Goal: Transaction & Acquisition: Purchase product/service

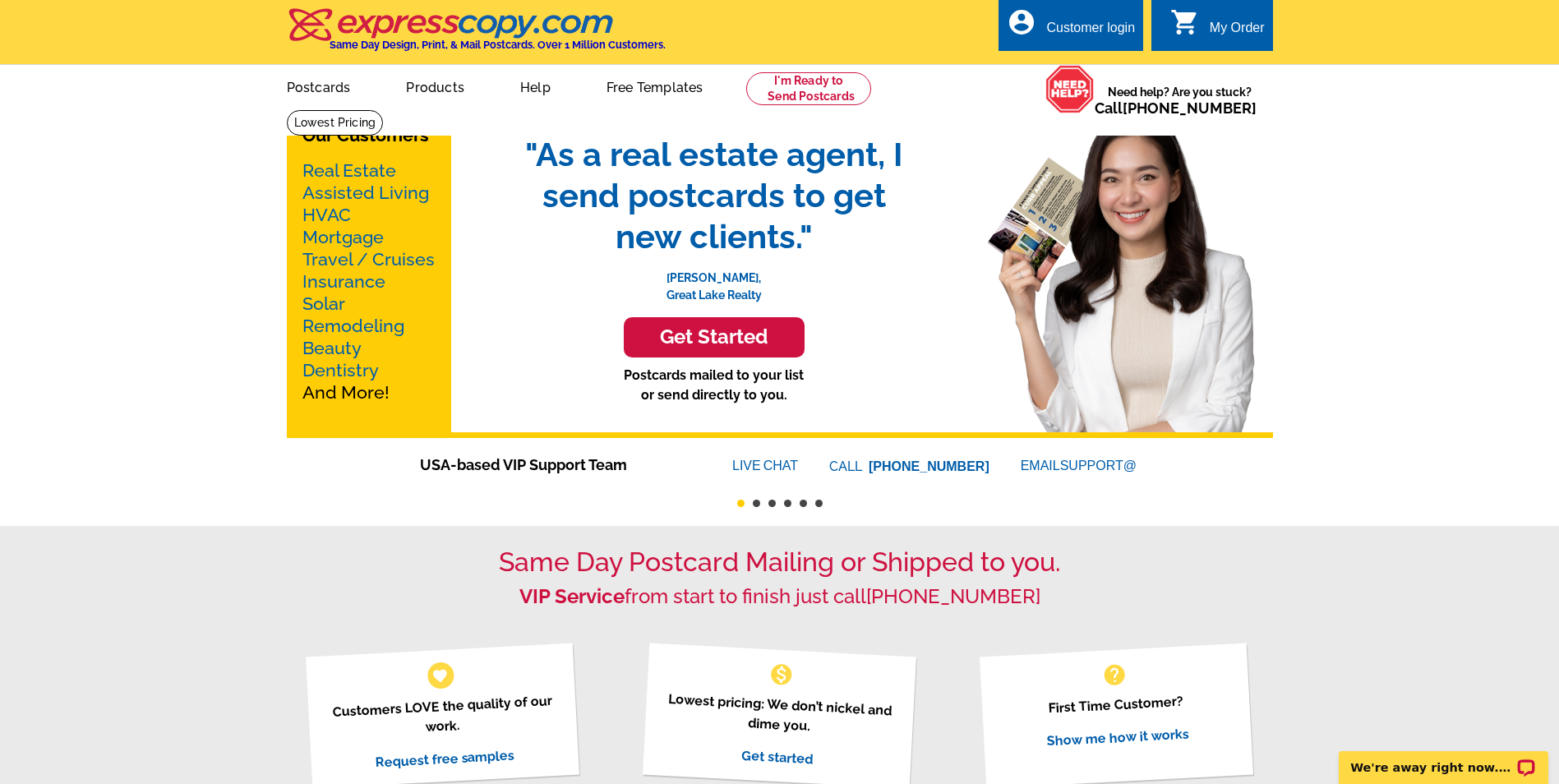
click at [725, 342] on h3 "Get Started" at bounding box center [714, 337] width 140 height 24
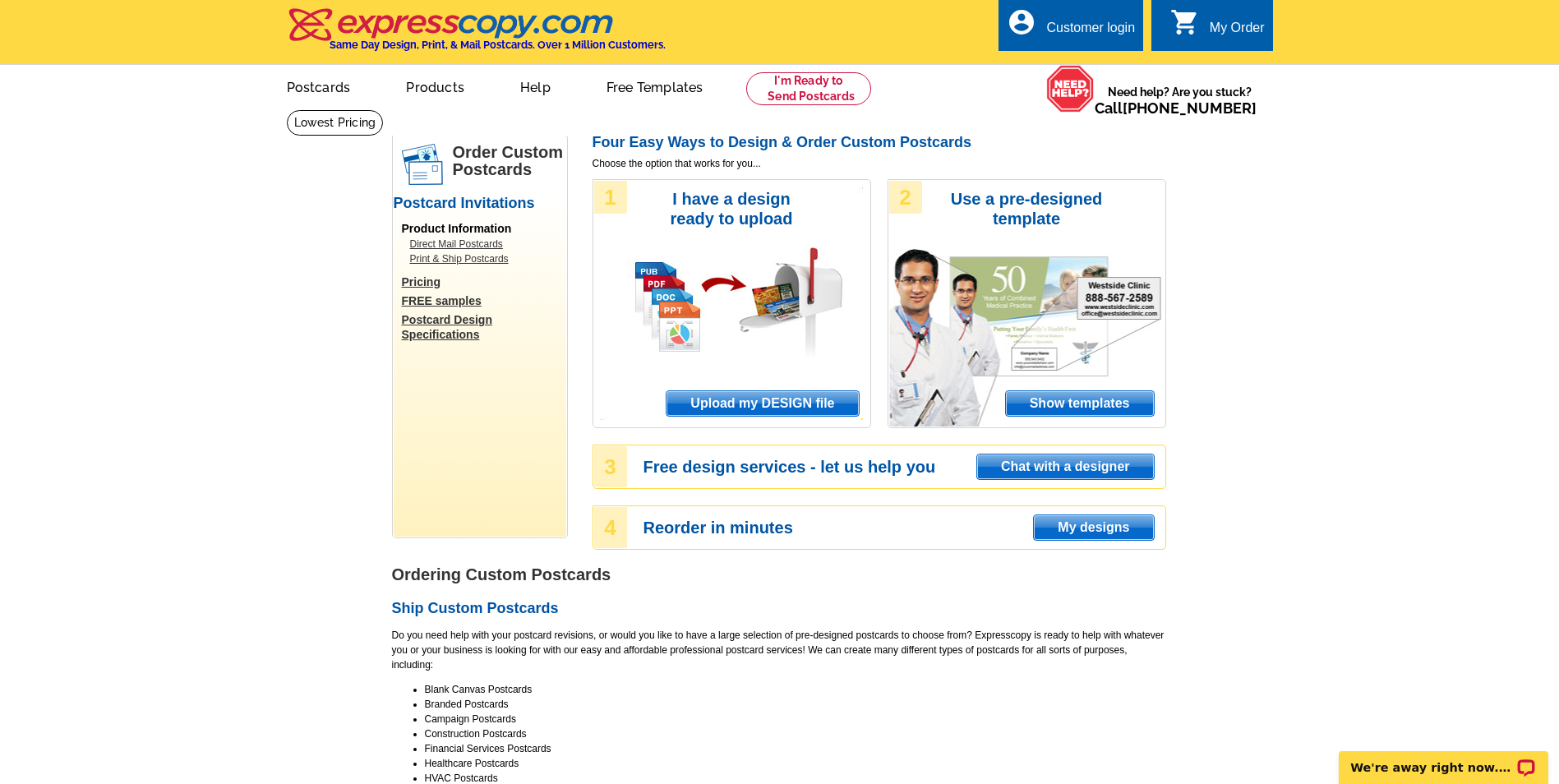
click at [1081, 407] on span "Show templates" at bounding box center [1080, 403] width 148 height 25
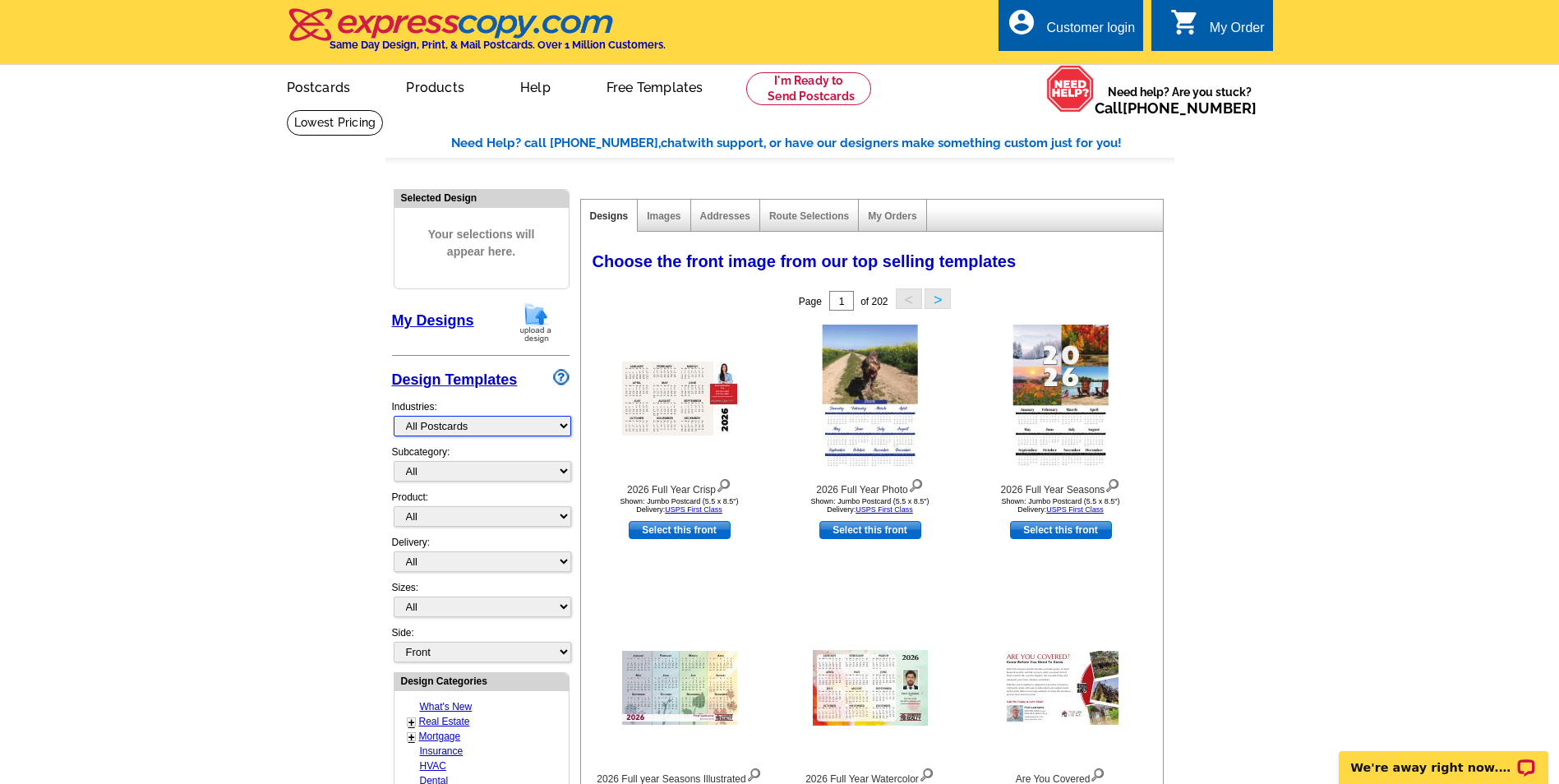
click at [561, 425] on select "What's New Real Estate Mortgage Insurance HVAC Dental Solar EDDM - NEW! Calenda…" at bounding box center [482, 425] width 177 height 21
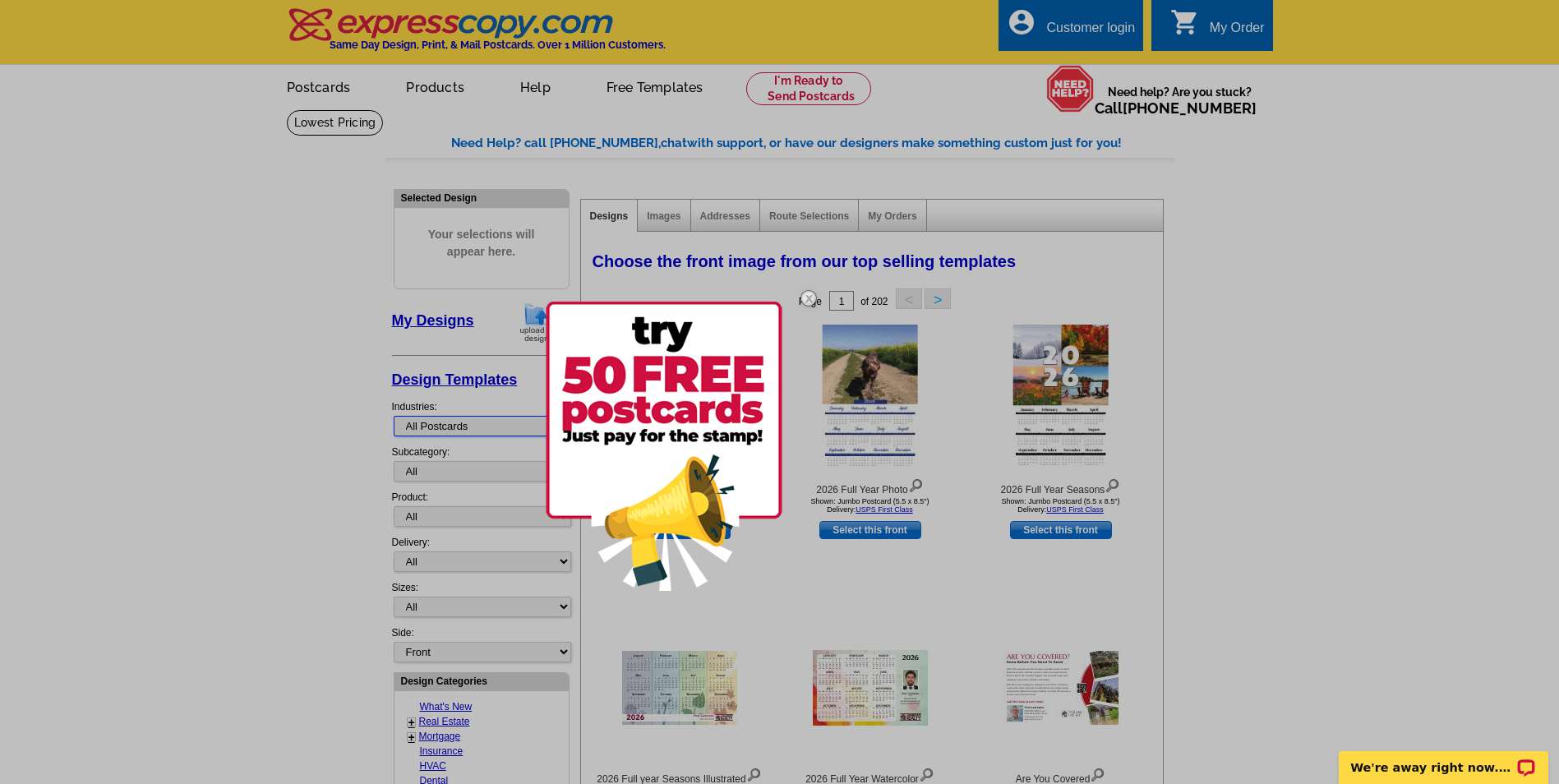
select select "785"
click at [393, 417] on select "What's New Real Estate Mortgage Insurance HVAC Dental Solar EDDM - NEW! Calenda…" at bounding box center [482, 425] width 177 height 21
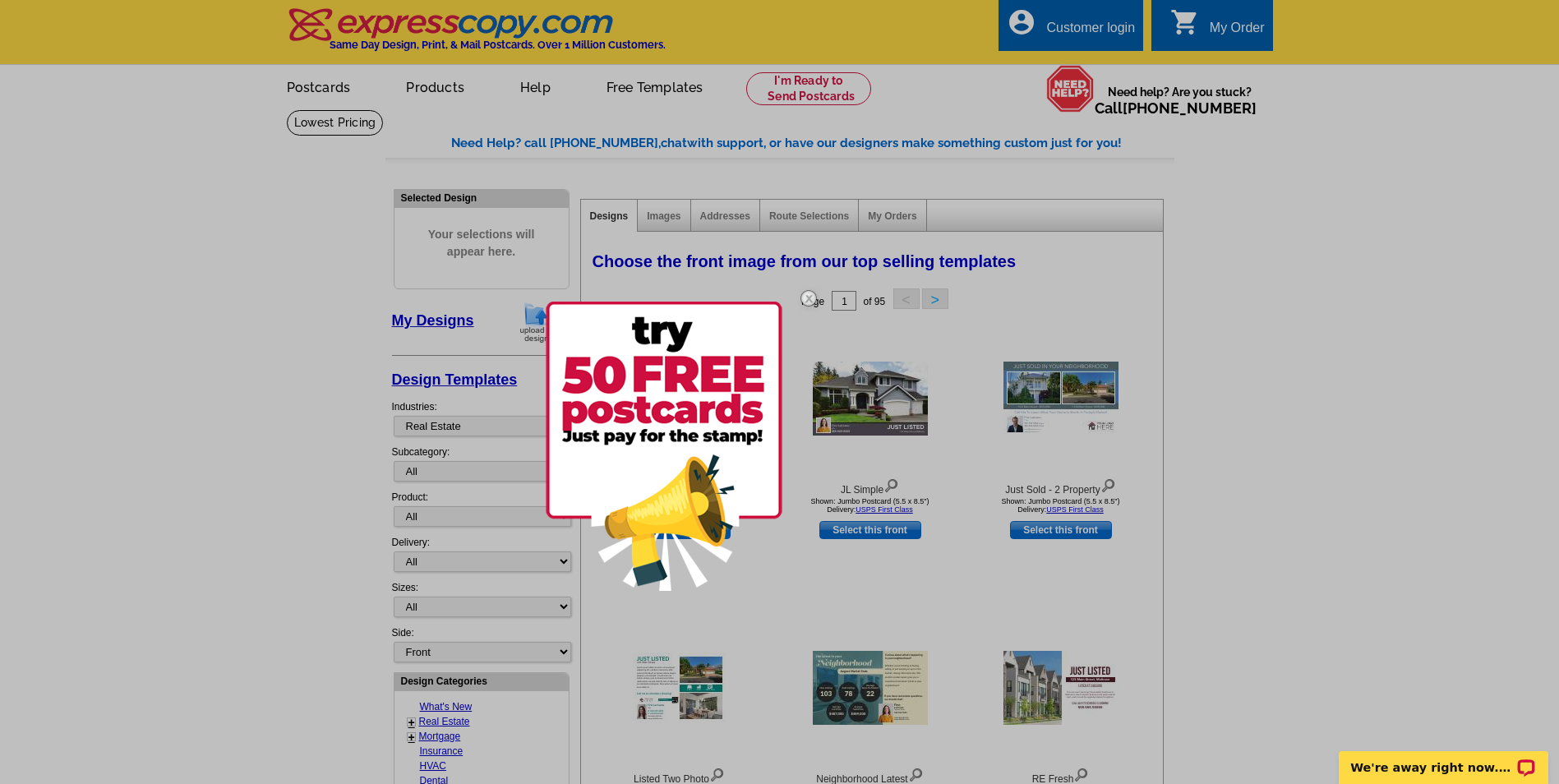
click at [806, 293] on img at bounding box center [808, 298] width 47 height 47
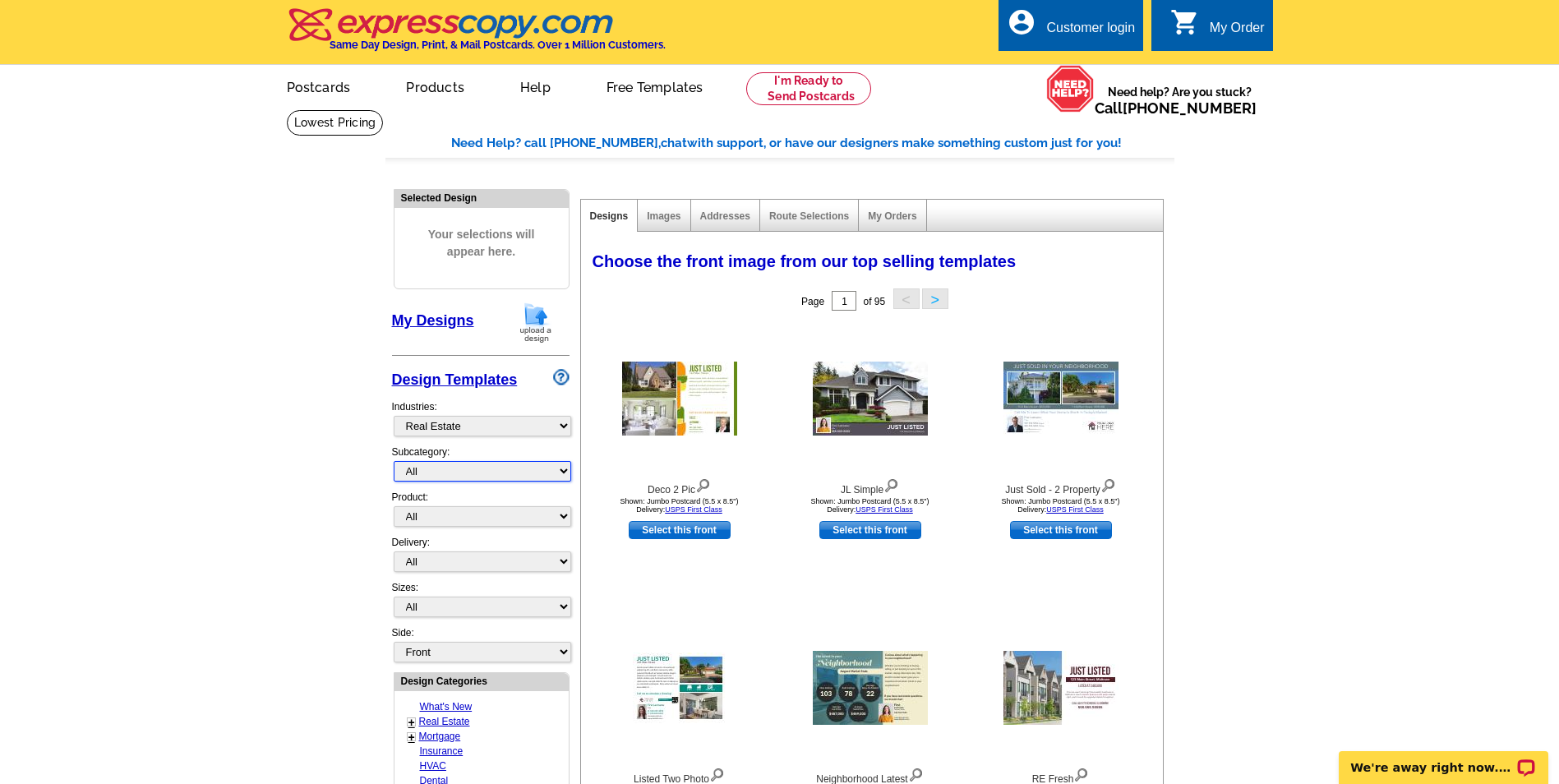
click at [566, 472] on select "All RE/MAX® Referrals Keller Williams® Berkshire Hathaway Home Services Century…" at bounding box center [482, 471] width 177 height 21
select select "789"
click at [393, 462] on select "All RE/MAX® Referrals Keller Williams® Berkshire Hathaway Home Services Century…" at bounding box center [482, 471] width 177 height 21
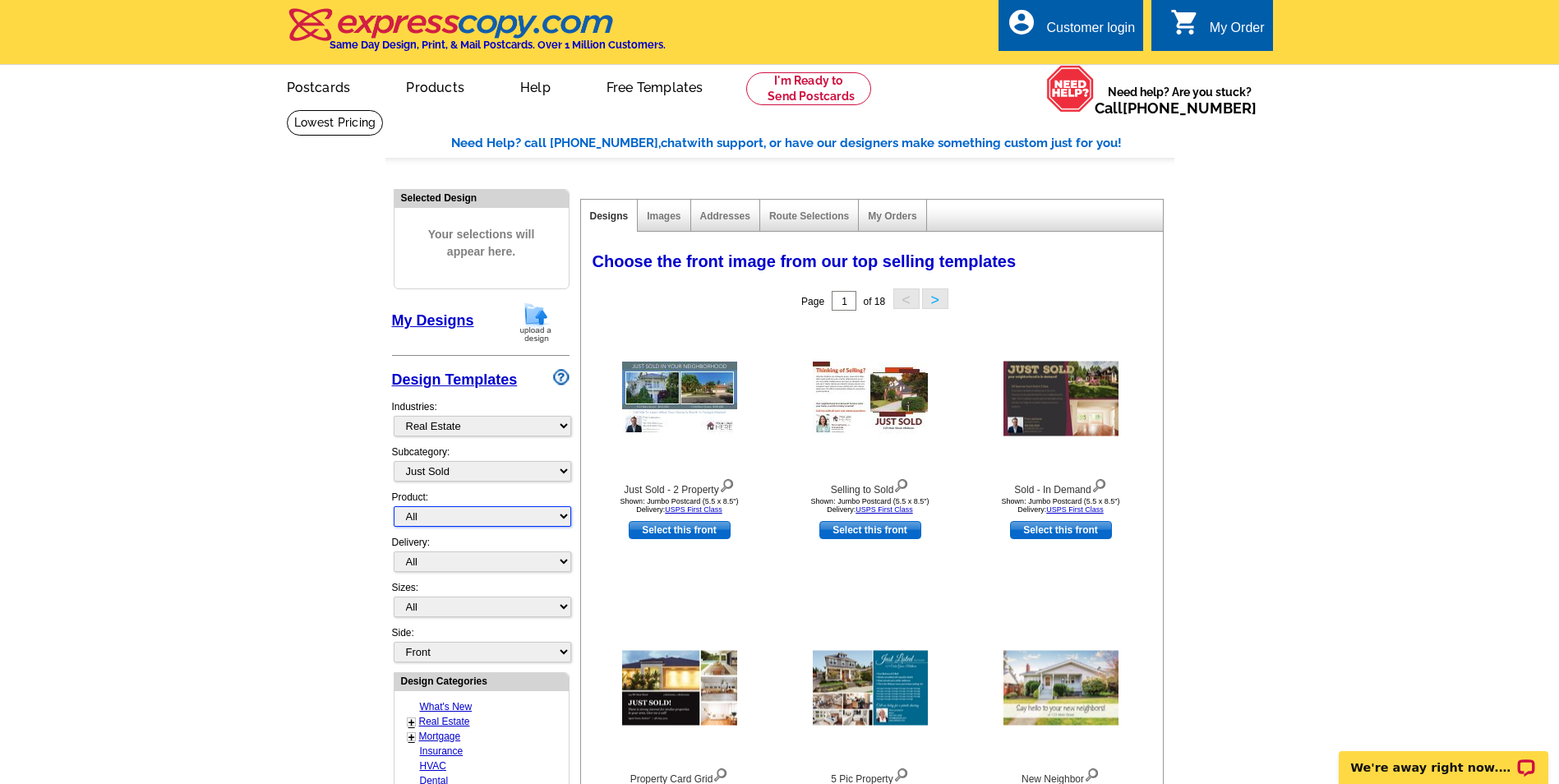
click at [562, 518] on select "All Postcards Letters and flyers Business Cards Door Hangers Greeting Cards" at bounding box center [482, 516] width 177 height 21
select select "1"
click at [393, 507] on select "All Postcards Letters and flyers Business Cards Door Hangers Greeting Cards" at bounding box center [482, 516] width 177 height 21
click at [563, 607] on select "All Jumbo Postcard (5.5" x 8.5") Regular Postcard (4.25" x 5.6") Panoramic Post…" at bounding box center [482, 606] width 177 height 21
select select "1"
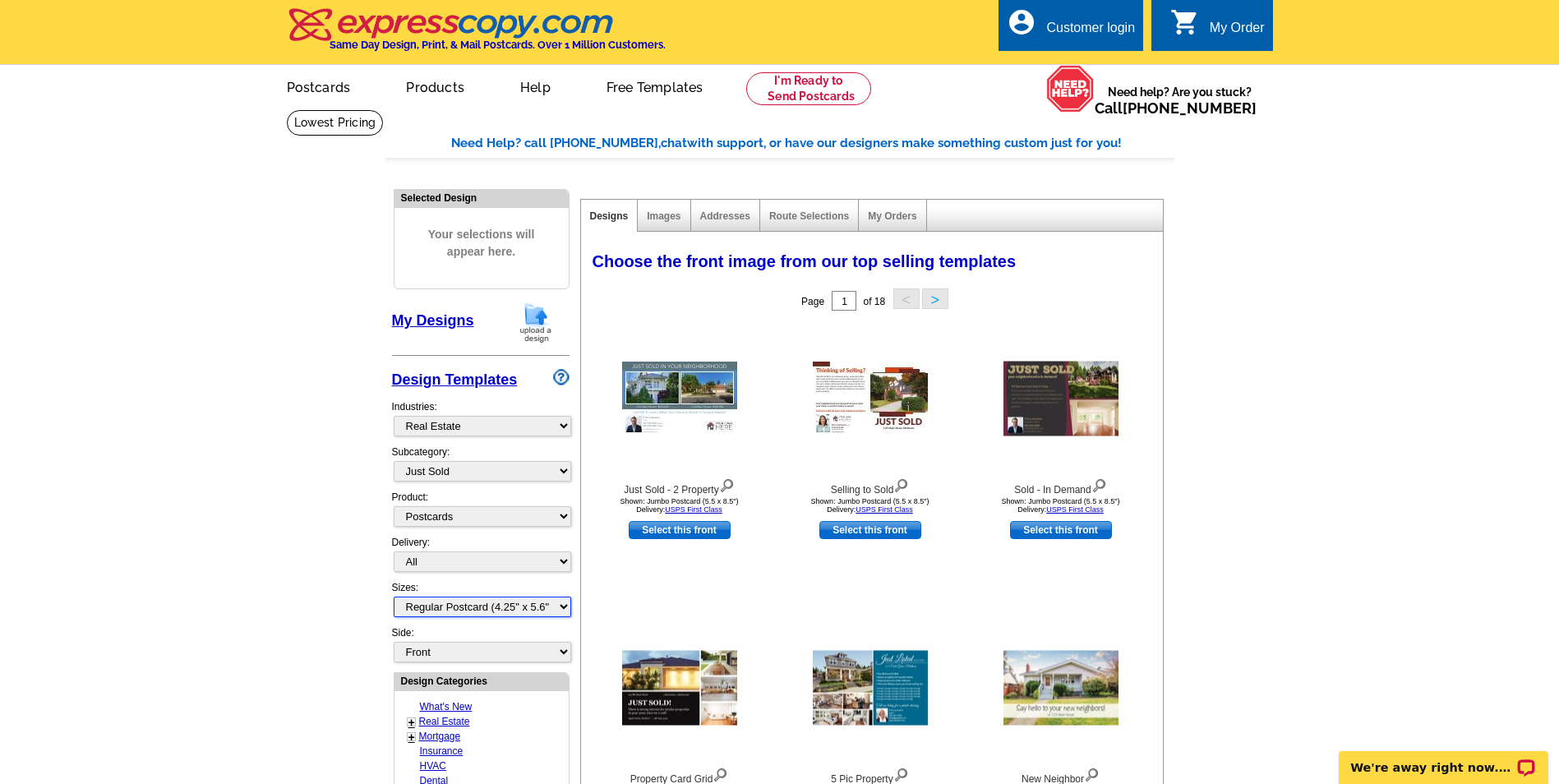
click at [393, 597] on select "All Jumbo Postcard (5.5" x 8.5") Regular Postcard (4.25" x 5.6") Panoramic Post…" at bounding box center [482, 606] width 177 height 21
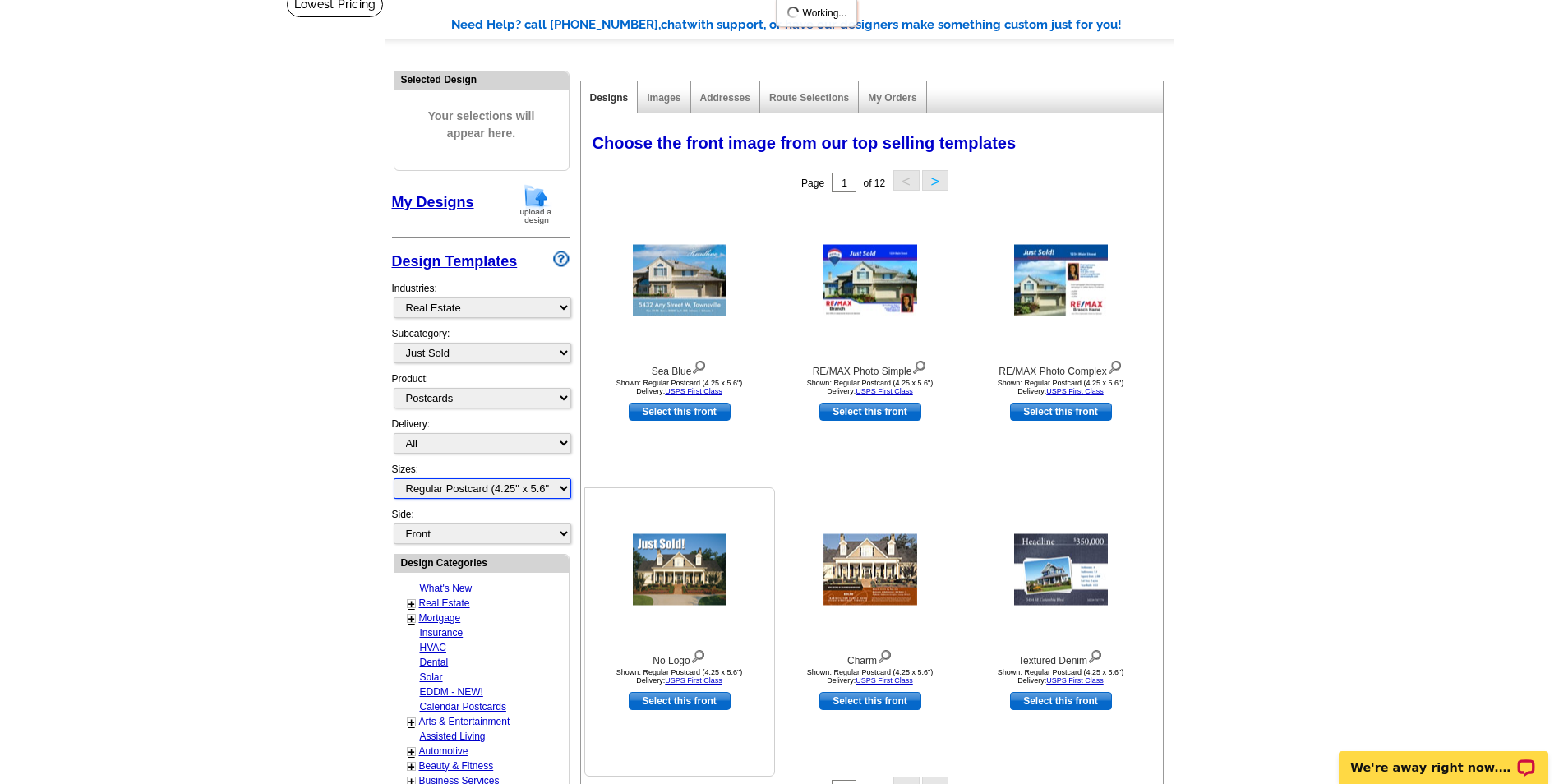
scroll to position [164, 0]
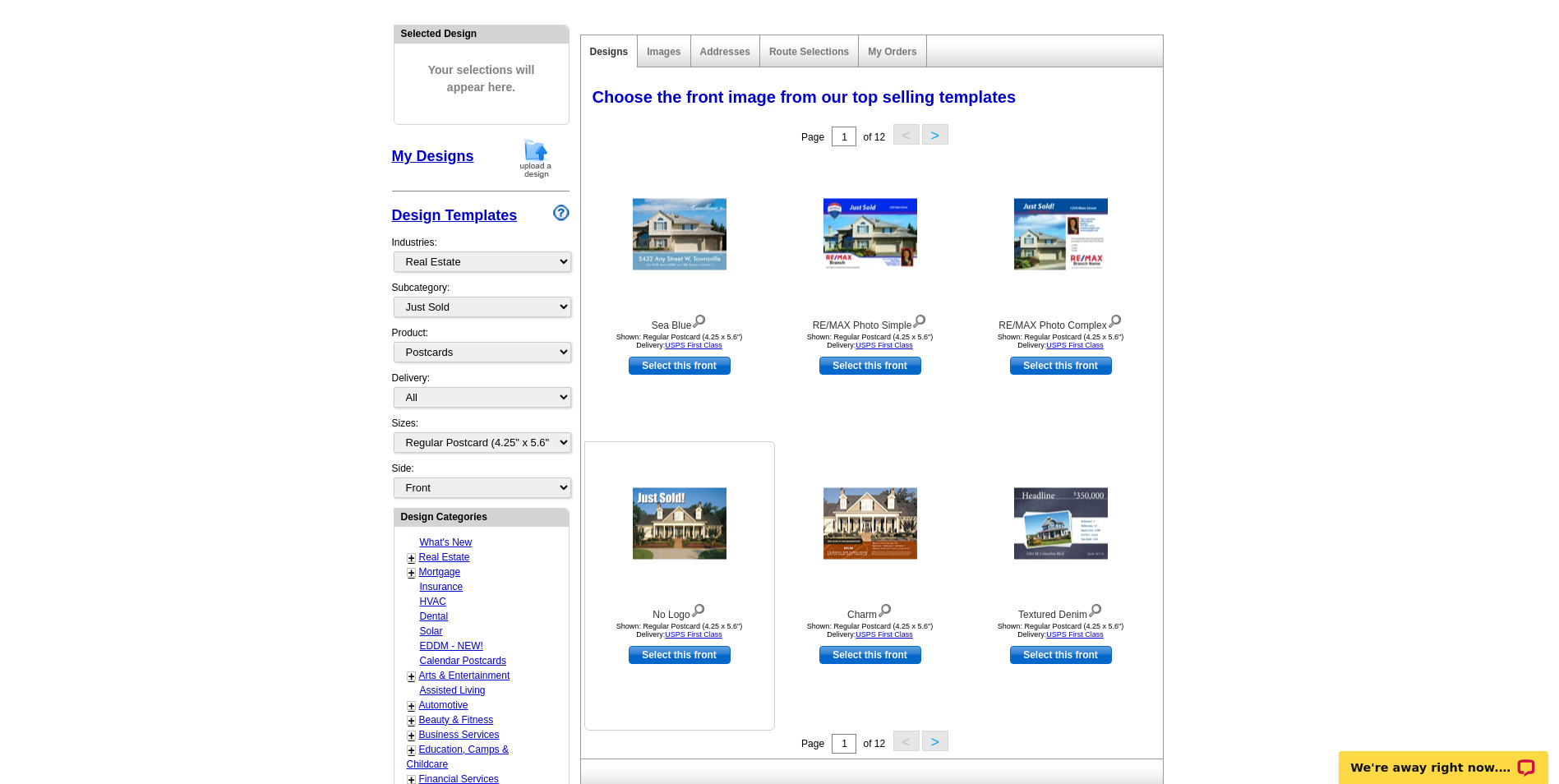
click at [671, 657] on link "Select this front" at bounding box center [679, 654] width 102 height 18
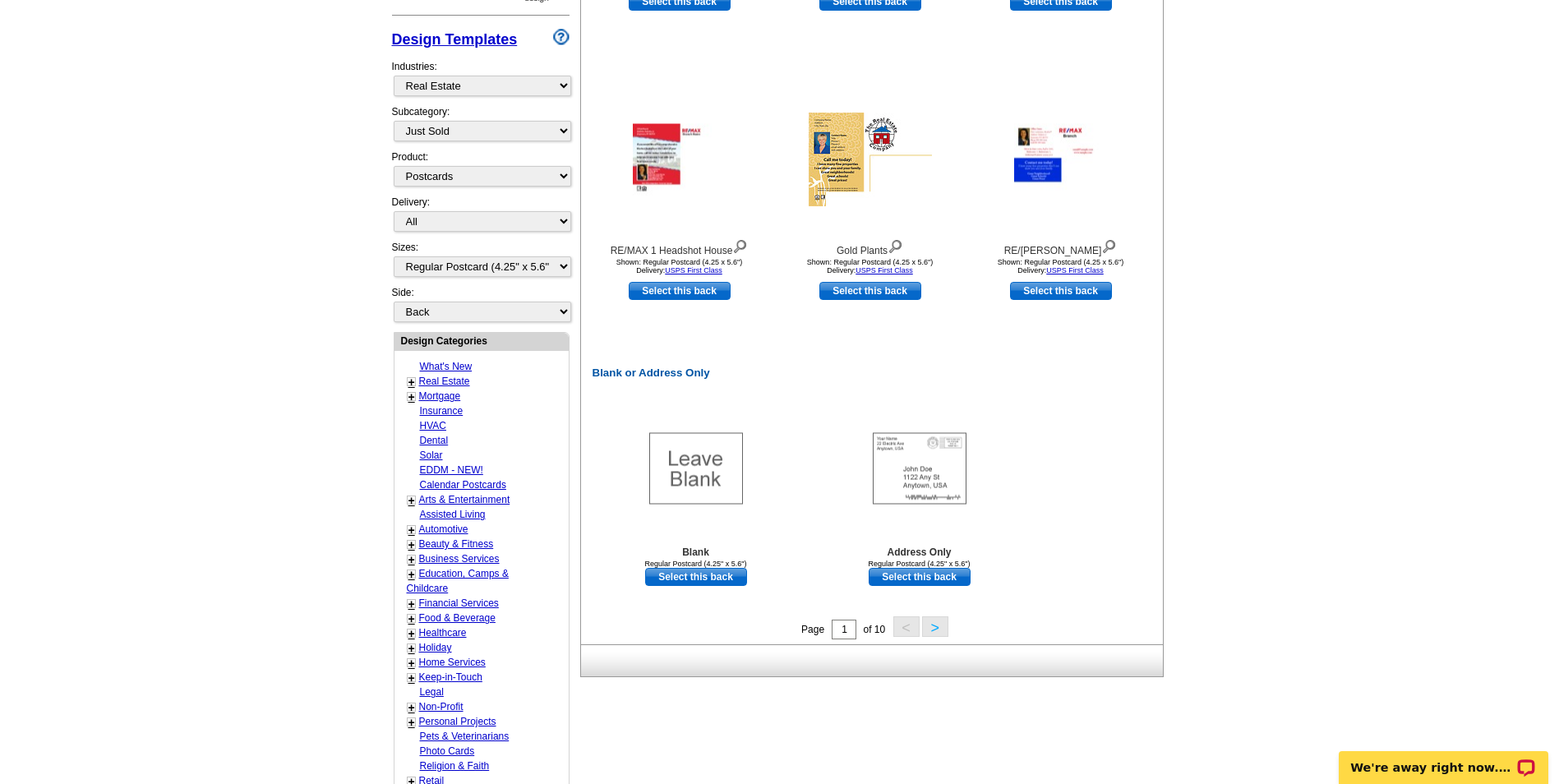
scroll to position [575, 0]
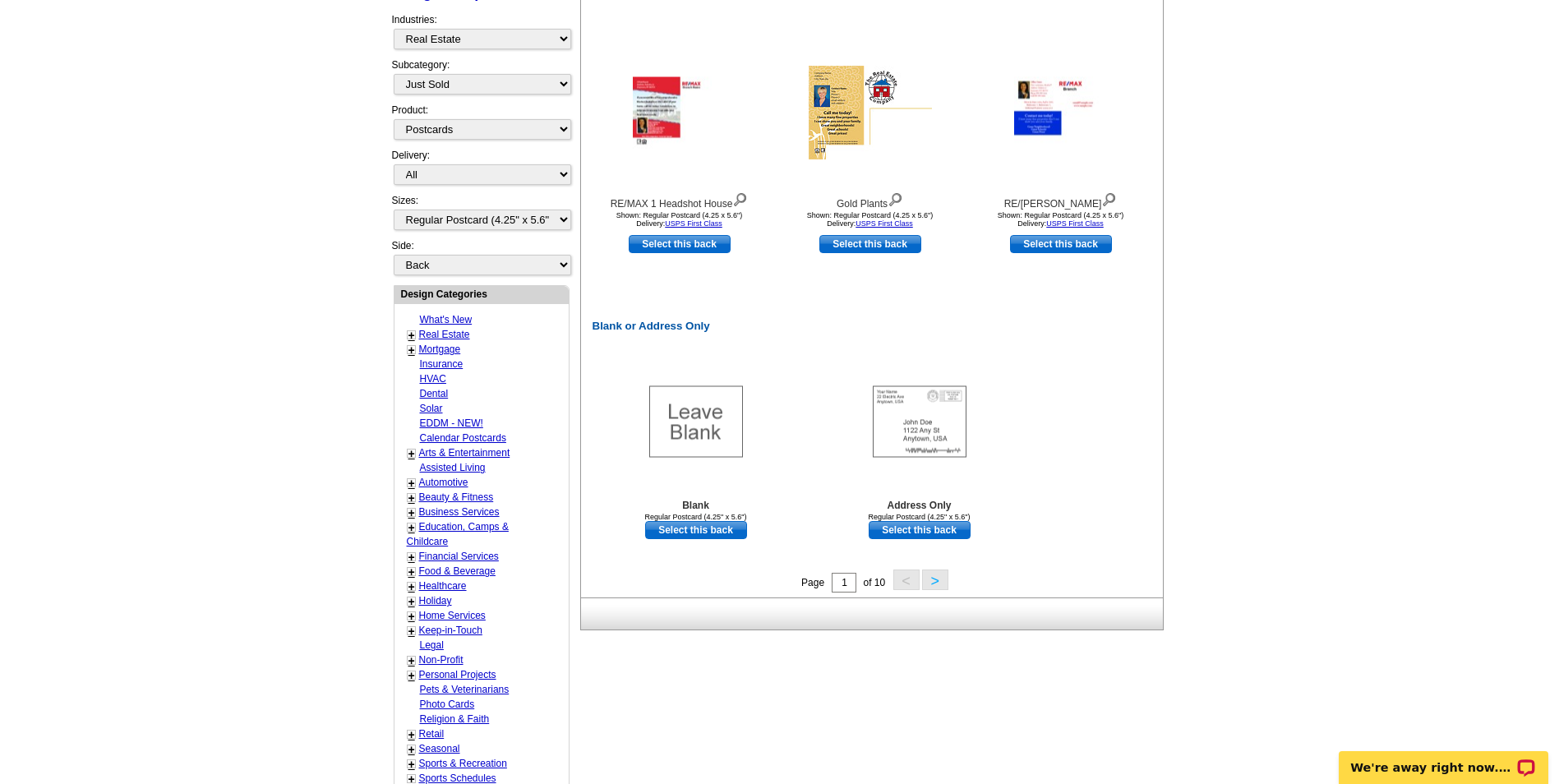
click at [937, 579] on button ">" at bounding box center [935, 579] width 27 height 21
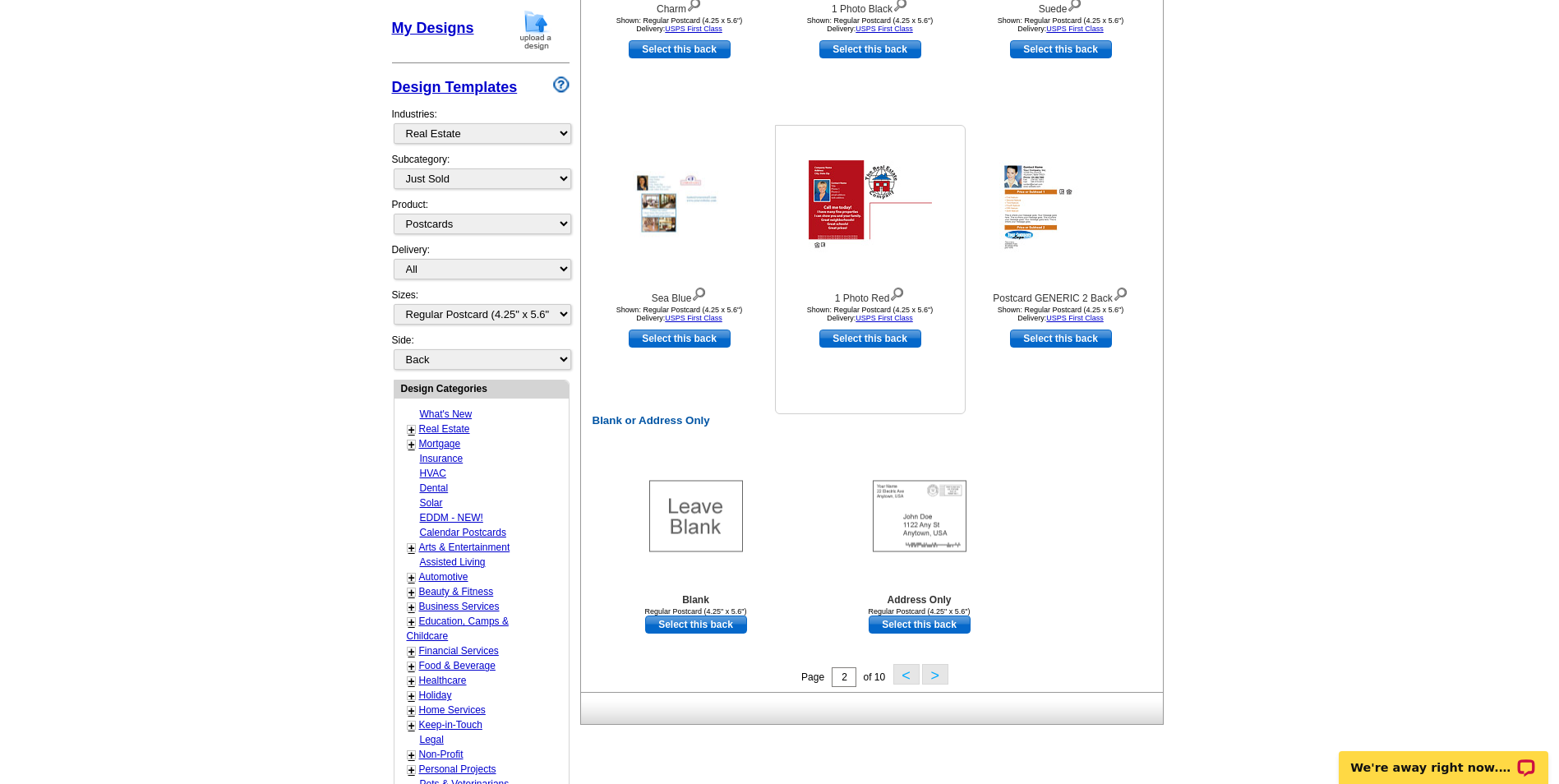
scroll to position [490, 0]
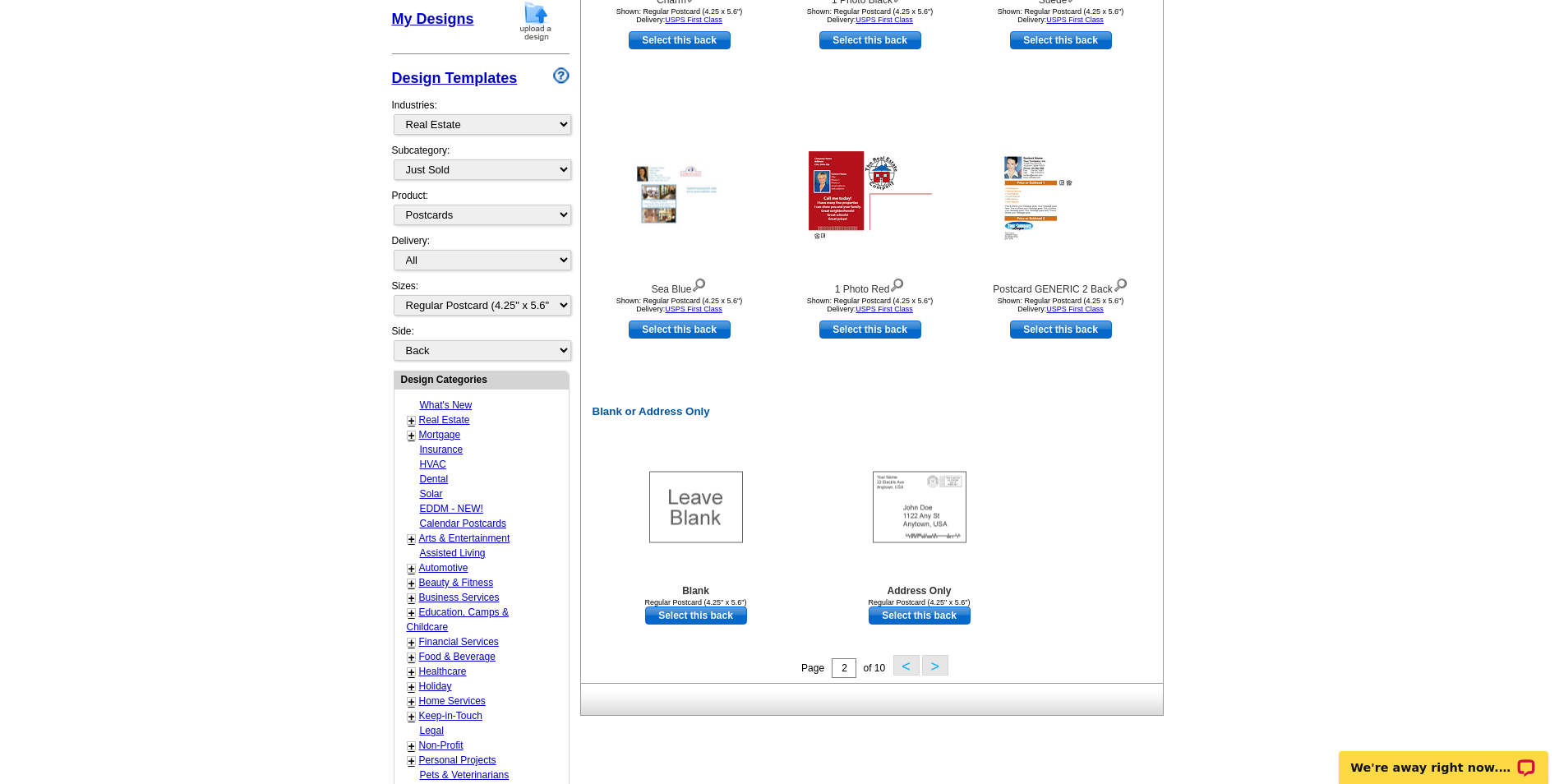
click at [929, 665] on button ">" at bounding box center [935, 665] width 27 height 21
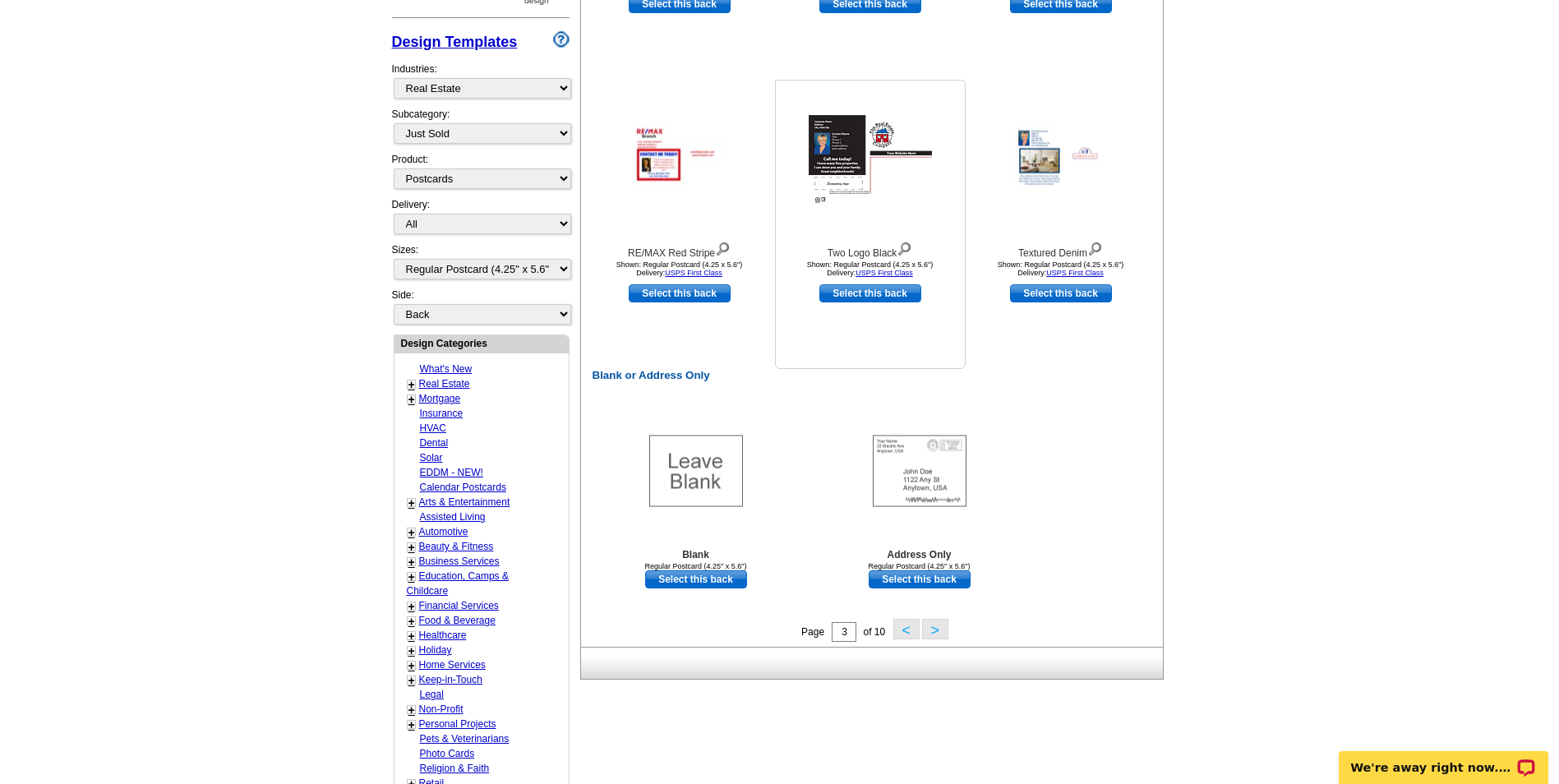
scroll to position [571, 0]
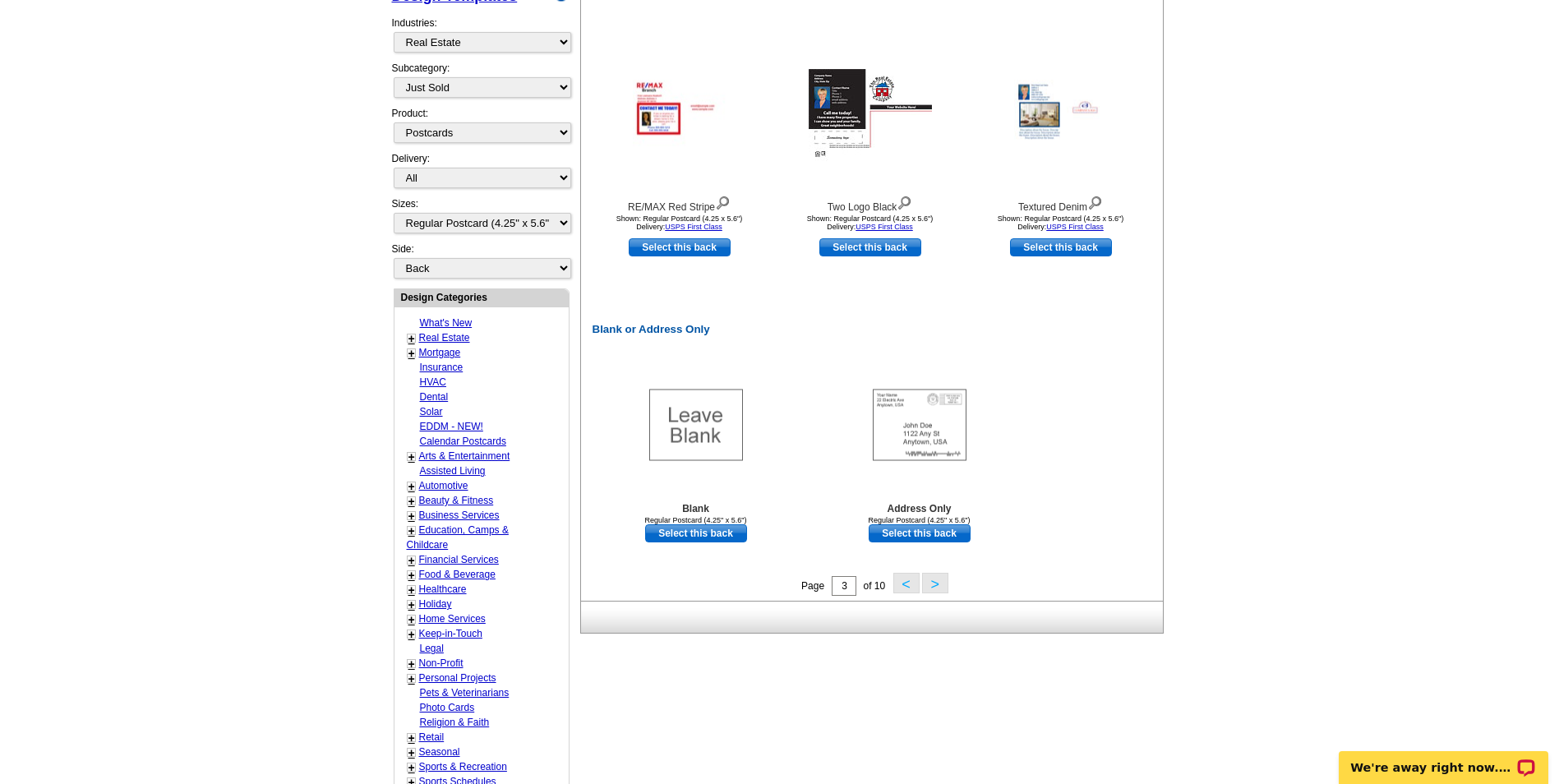
click at [905, 586] on button "<" at bounding box center [907, 582] width 27 height 21
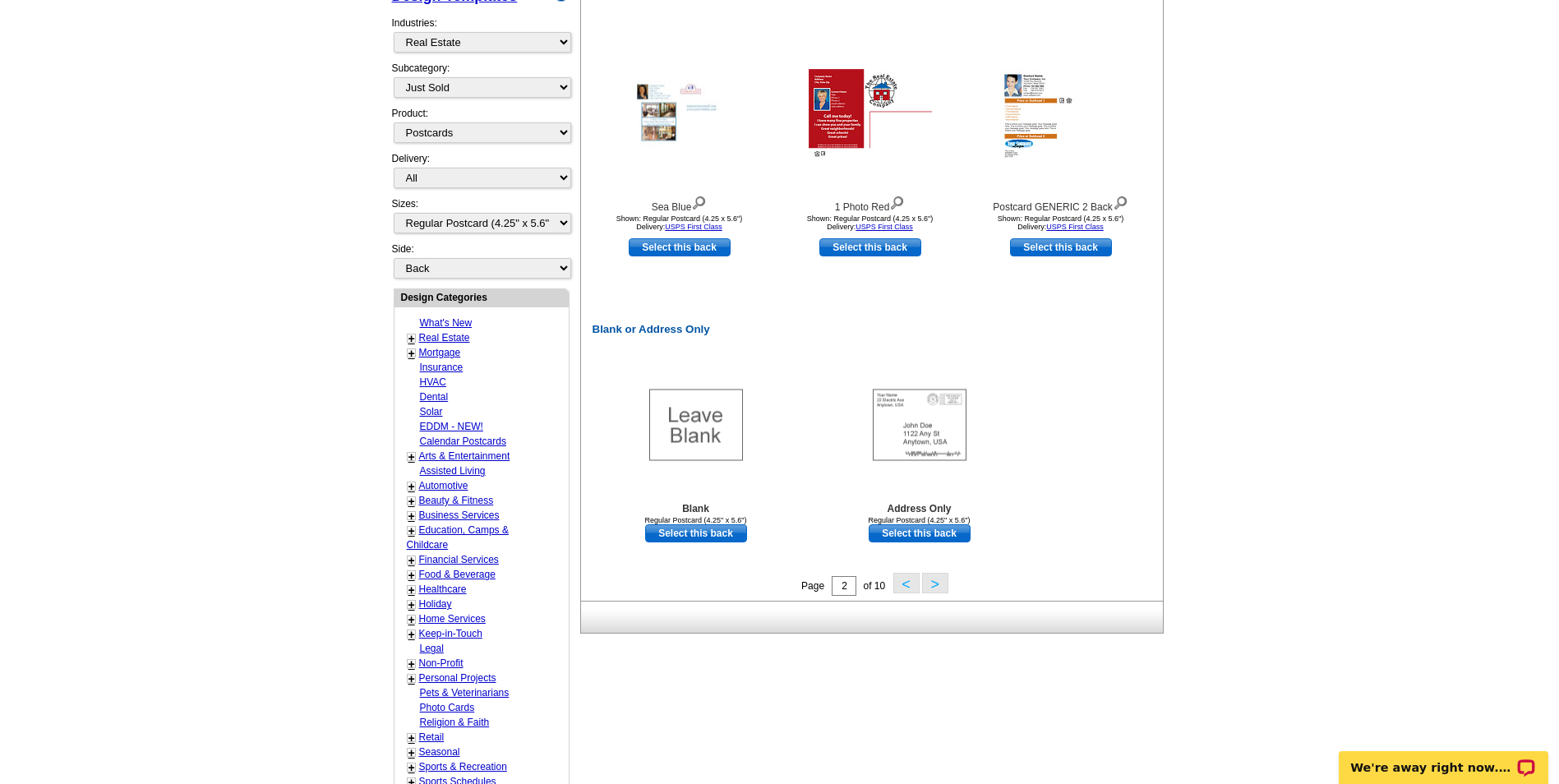
click at [904, 586] on button "<" at bounding box center [907, 582] width 27 height 21
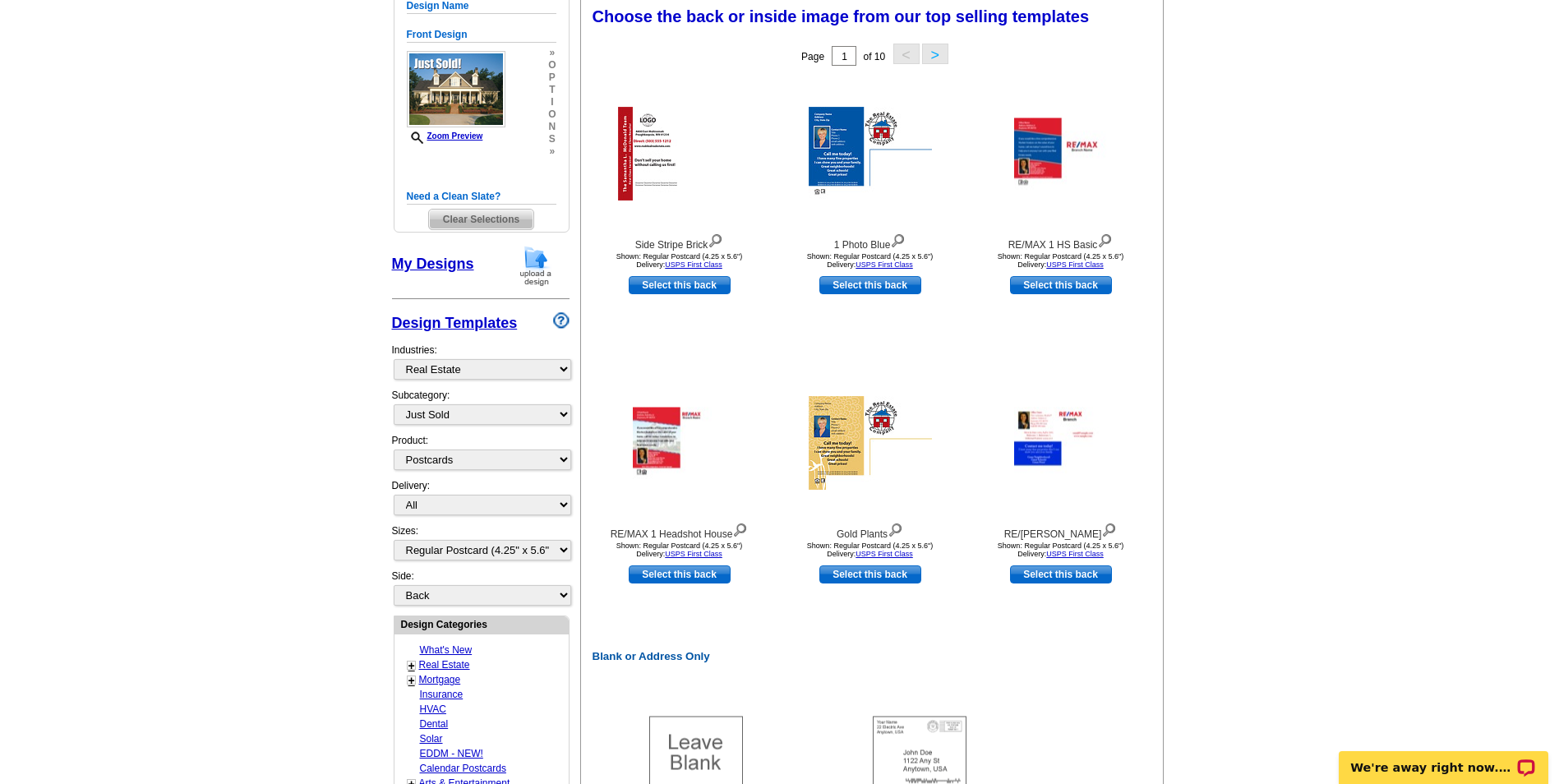
scroll to position [243, 0]
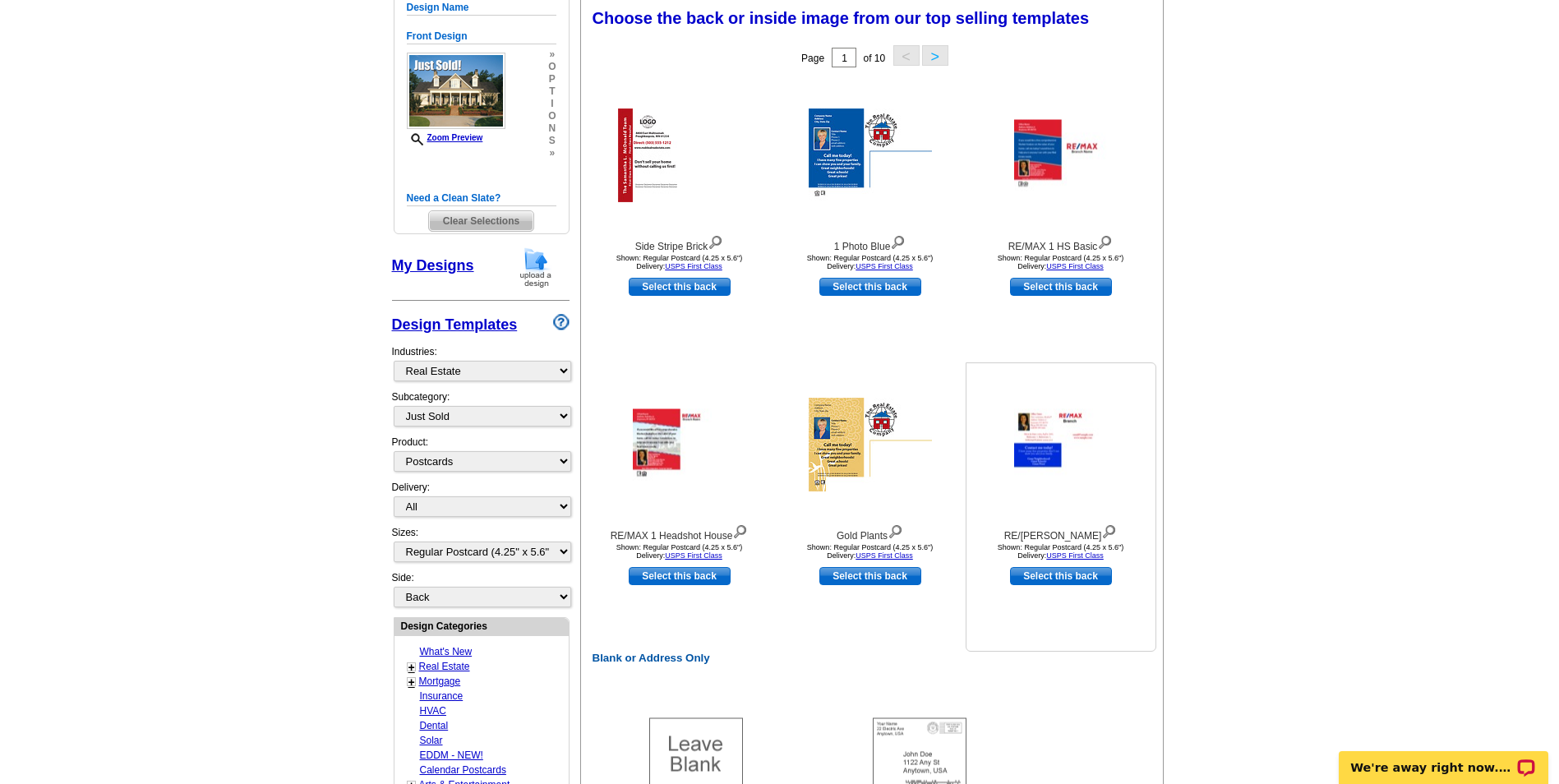
click at [1061, 577] on link "Select this back" at bounding box center [1060, 575] width 102 height 18
select select "front"
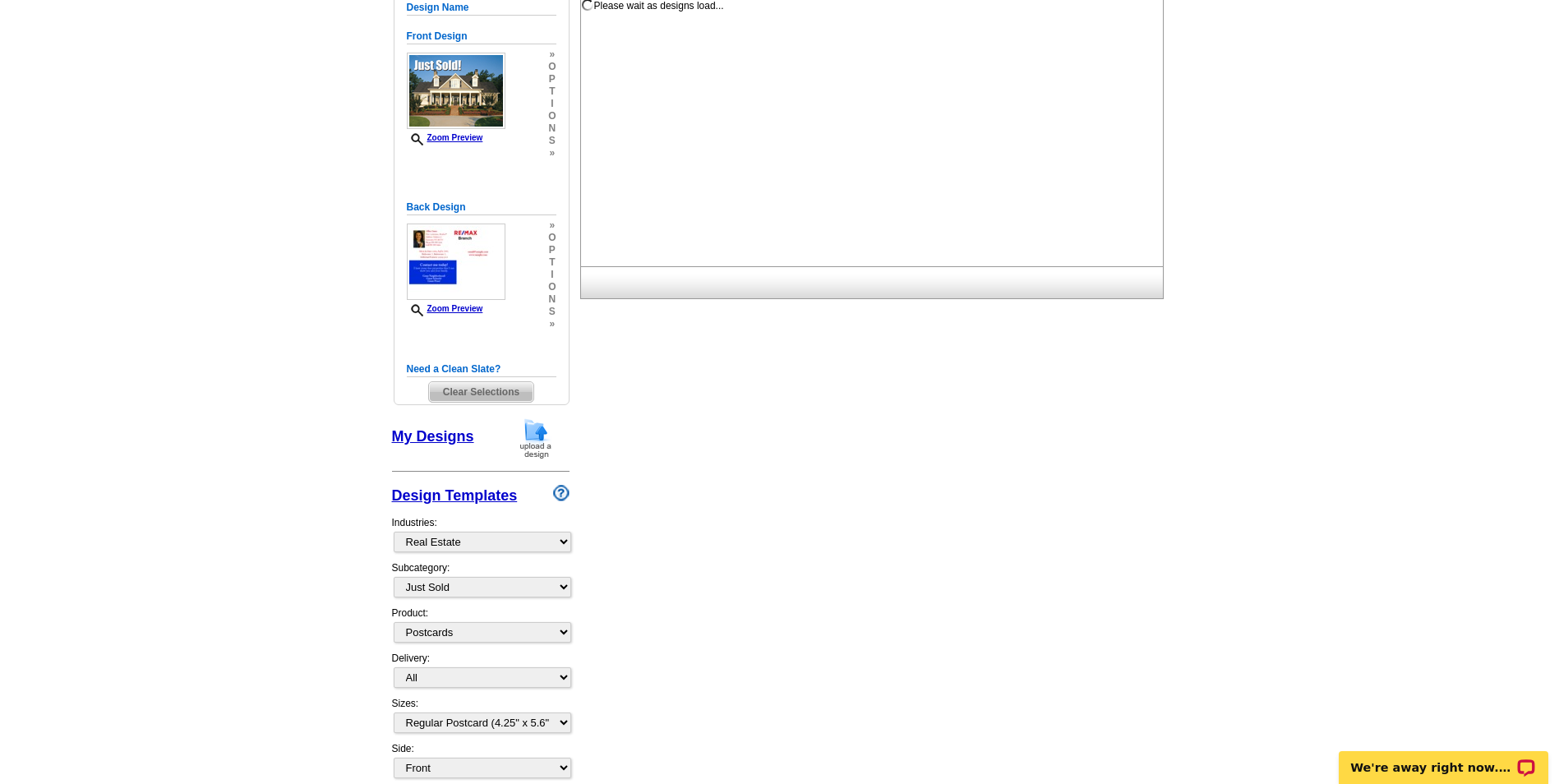
scroll to position [0, 0]
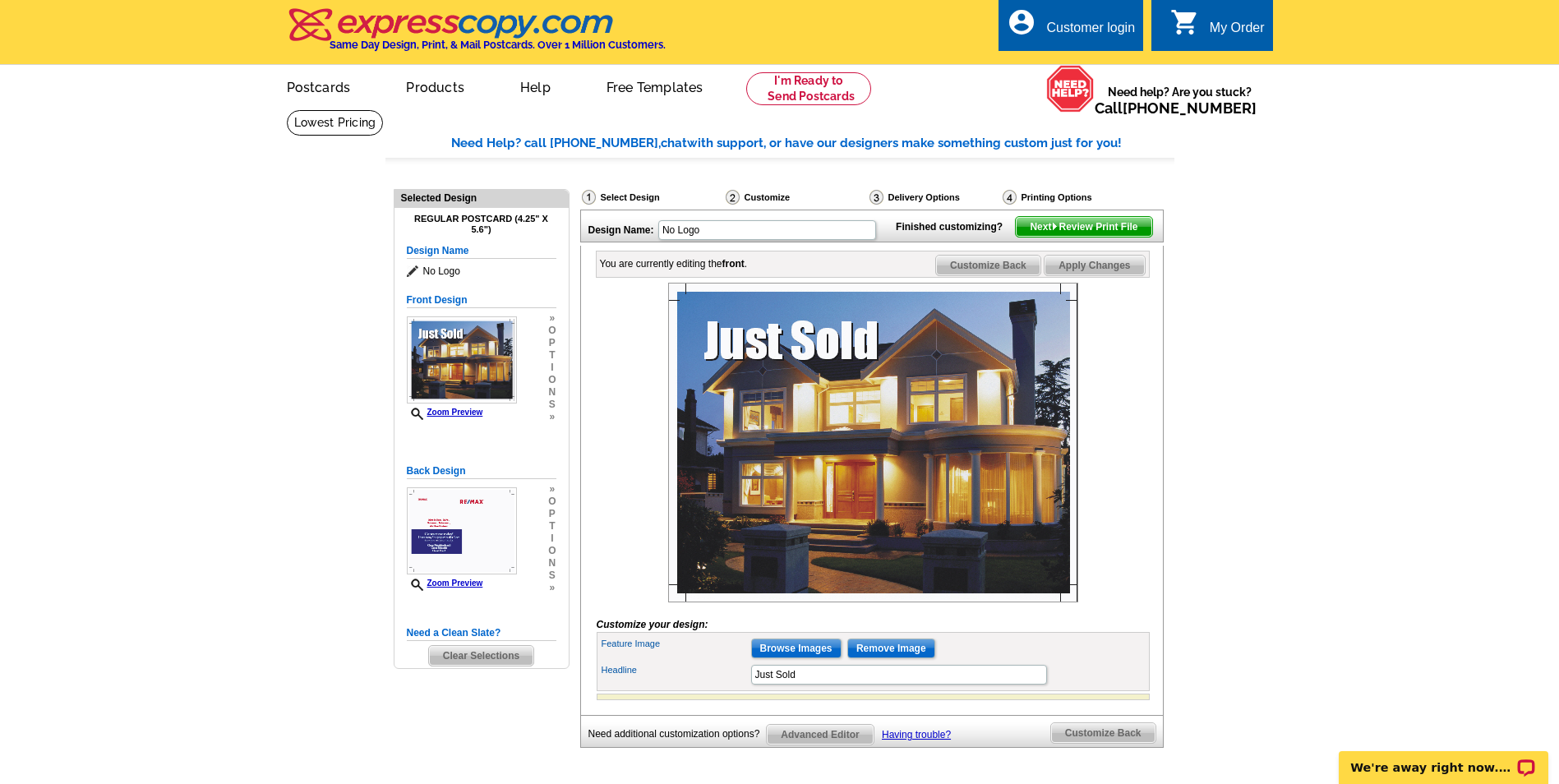
scroll to position [164, 0]
